Goal: Task Accomplishment & Management: Use online tool/utility

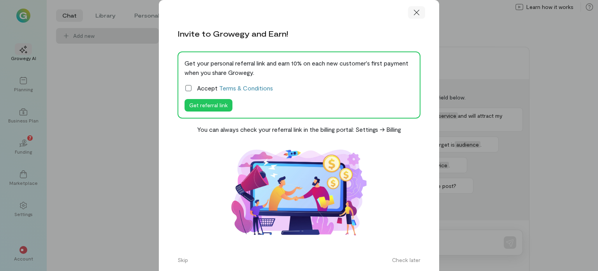
click at [416, 10] on icon at bounding box center [417, 13] width 8 height 8
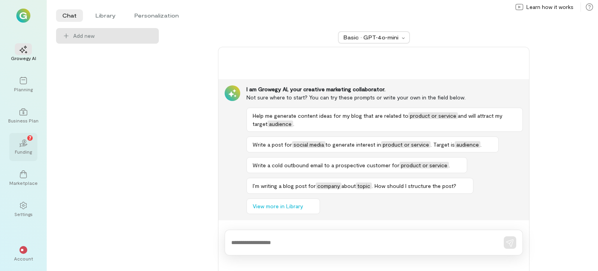
click at [19, 153] on div "Funding" at bounding box center [23, 151] width 17 height 6
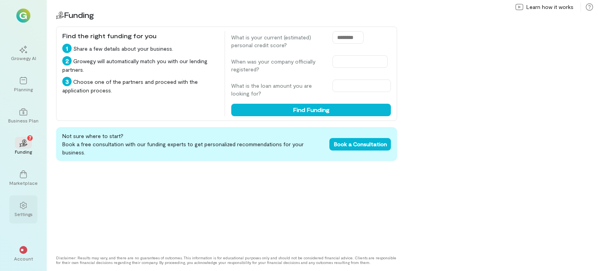
click at [21, 213] on div "Settings" at bounding box center [23, 214] width 18 height 6
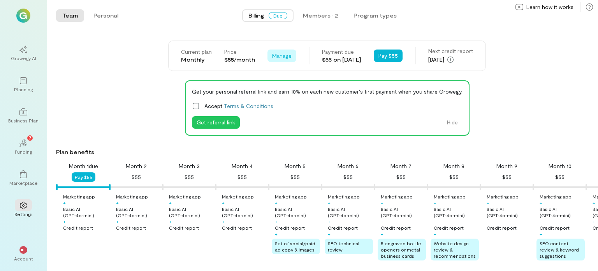
click at [272, 52] on span "Manage" at bounding box center [281, 56] width 19 height 8
click at [272, 57] on span "Manage" at bounding box center [281, 56] width 19 height 8
click at [380, 53] on button "Pay $55" at bounding box center [388, 55] width 29 height 12
click at [274, 15] on span "Due" at bounding box center [278, 15] width 19 height 7
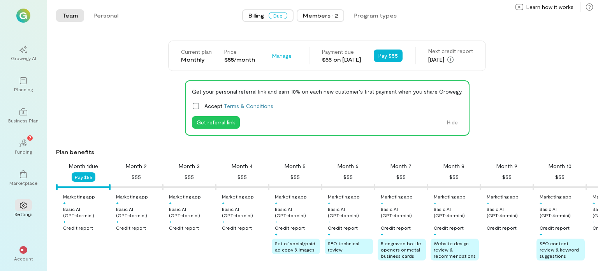
click at [318, 14] on div "Members · 2" at bounding box center [320, 16] width 35 height 8
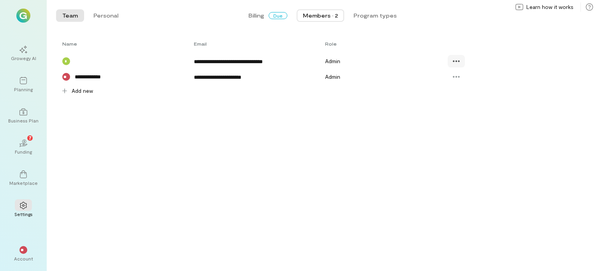
click at [457, 65] on icon at bounding box center [457, 61] width 8 height 8
click at [409, 69] on div "**********" at bounding box center [318, 77] width 524 height 16
click at [456, 79] on icon at bounding box center [457, 77] width 8 height 8
click at [455, 62] on icon at bounding box center [457, 61] width 8 height 8
click at [461, 72] on link "Edit" at bounding box center [479, 78] width 58 height 16
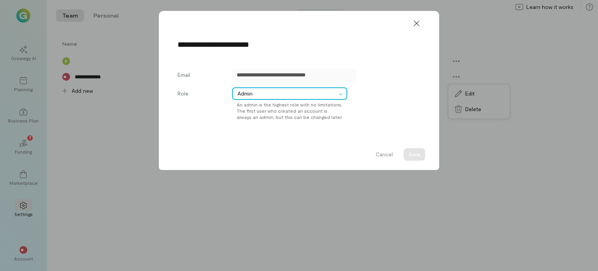
click at [339, 92] on div at bounding box center [342, 94] width 9 height 8
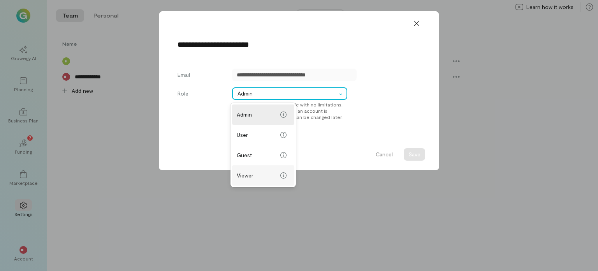
click at [257, 172] on span "Viewer" at bounding box center [257, 175] width 41 height 8
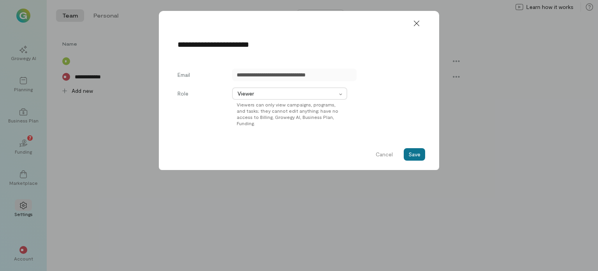
click at [407, 151] on button "Save" at bounding box center [414, 154] width 21 height 12
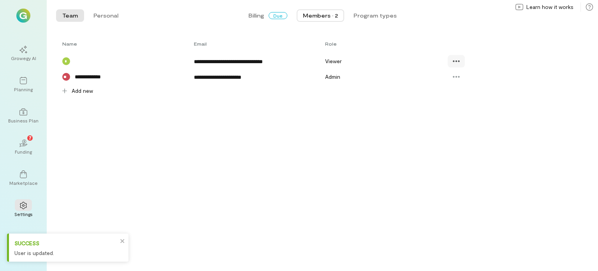
click at [452, 62] on div at bounding box center [456, 61] width 17 height 12
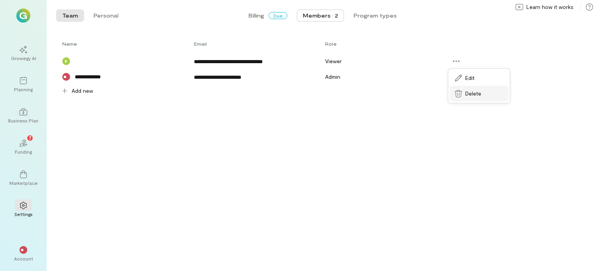
click at [461, 92] on icon at bounding box center [459, 94] width 8 height 8
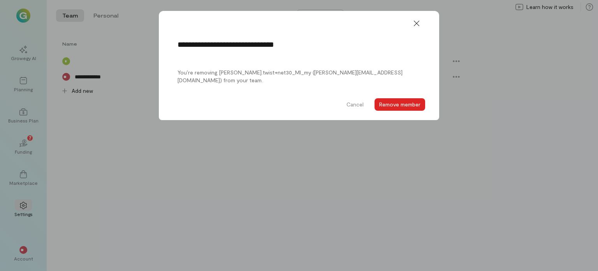
click at [388, 101] on button "Remove member" at bounding box center [400, 104] width 51 height 12
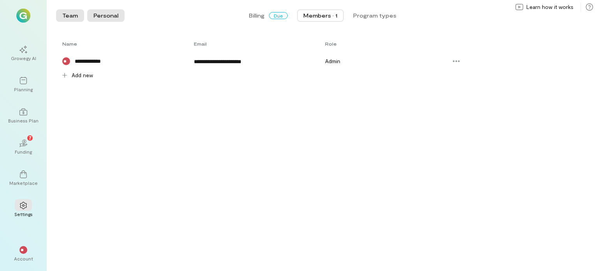
click at [99, 15] on button "Personal" at bounding box center [105, 15] width 37 height 12
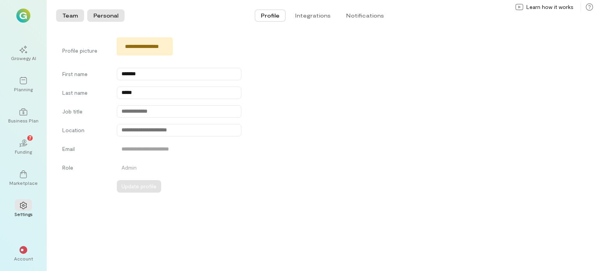
click at [70, 11] on button "Team" at bounding box center [70, 15] width 28 height 12
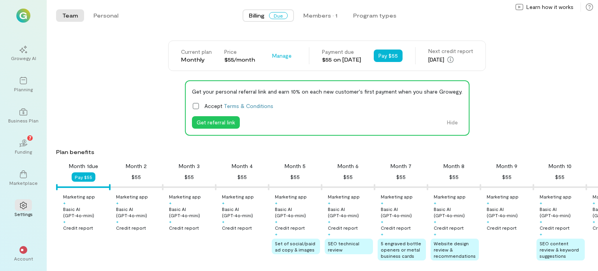
click at [257, 155] on div "Plan benefits" at bounding box center [325, 152] width 539 height 8
click at [272, 52] on span "Manage" at bounding box center [281, 56] width 19 height 8
click at [271, 67] on link "See Annual Plan" at bounding box center [300, 73] width 60 height 16
click at [270, 50] on button "Manage" at bounding box center [282, 55] width 29 height 12
click at [274, 70] on icon at bounding box center [278, 73] width 8 height 8
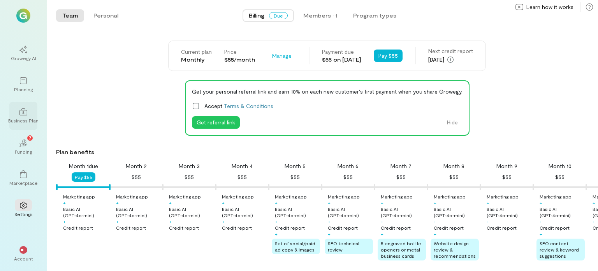
click at [22, 118] on div "Business Plan" at bounding box center [23, 120] width 30 height 6
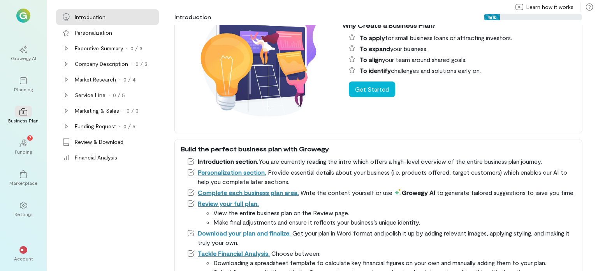
scroll to position [107, 0]
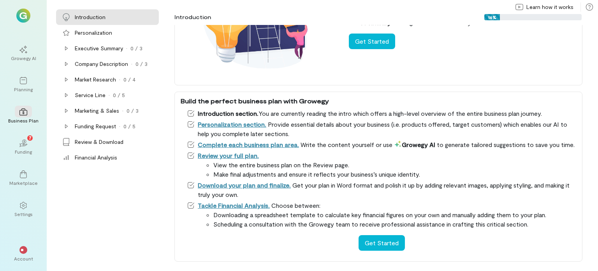
click at [296, 147] on li "Complete each business plan area. Write the content yourself or use Growegy AI …" at bounding box center [382, 144] width 390 height 9
click at [251, 141] on link "Complete each business plan area." at bounding box center [248, 144] width 101 height 7
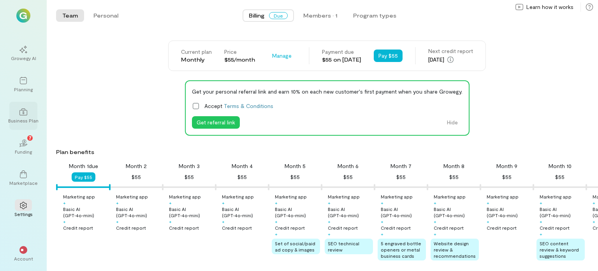
click at [25, 116] on div at bounding box center [23, 112] width 17 height 12
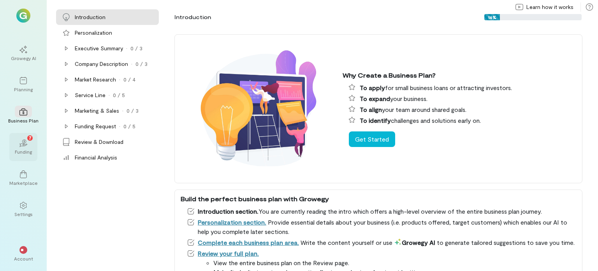
click at [26, 154] on div "Funding" at bounding box center [23, 151] width 17 height 6
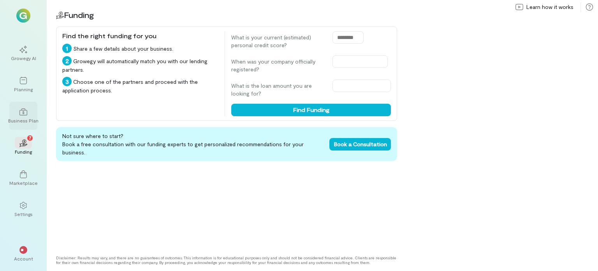
click at [14, 116] on div "Business Plan" at bounding box center [23, 116] width 28 height 28
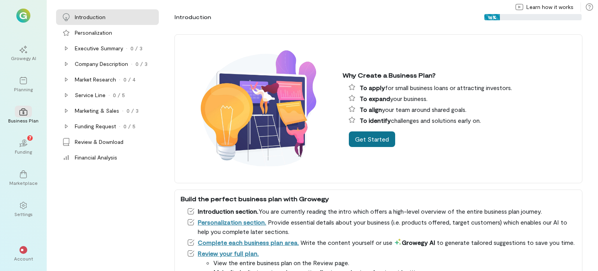
click at [351, 145] on button "Get Started" at bounding box center [372, 139] width 46 height 16
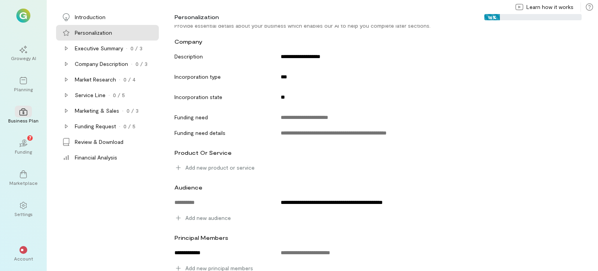
scroll to position [36, 0]
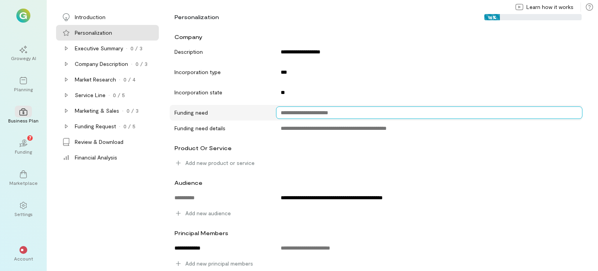
click at [297, 115] on textarea at bounding box center [429, 112] width 307 height 12
type textarea "*******"
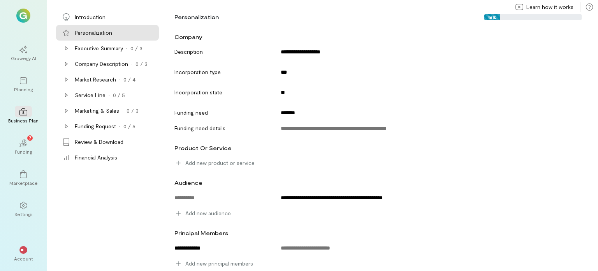
click at [290, 139] on div "**********" at bounding box center [383, 148] width 430 height 246
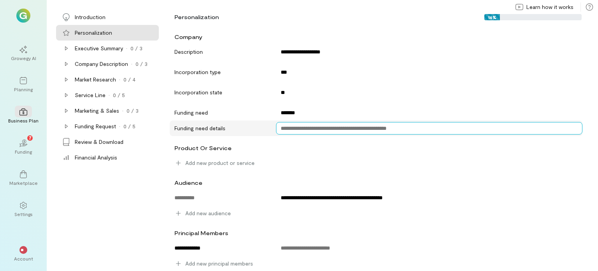
click at [288, 126] on textarea at bounding box center [429, 128] width 307 height 12
